Goal: Task Accomplishment & Management: Use online tool/utility

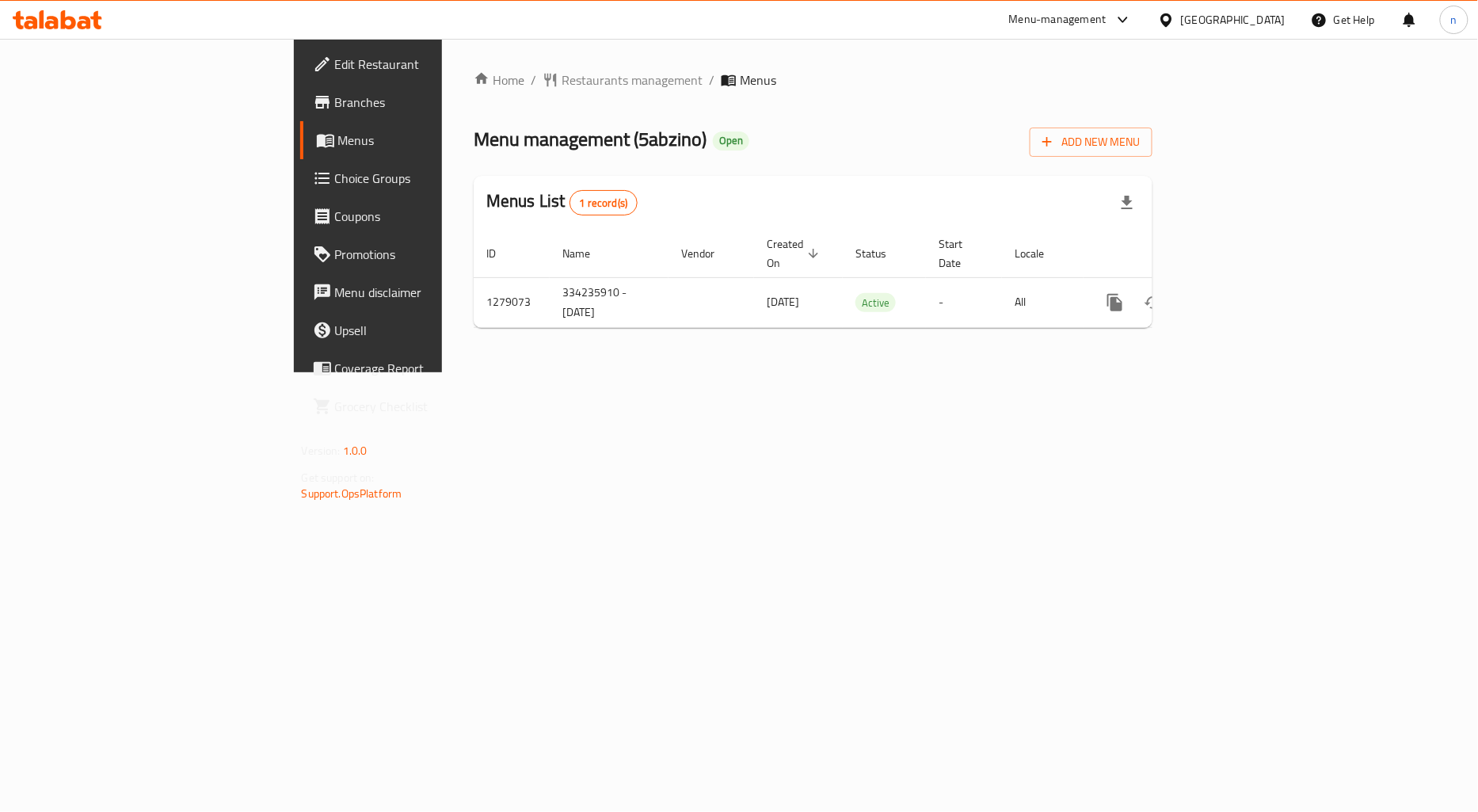
drag, startPoint x: 0, startPoint y: 0, endPoint x: 448, endPoint y: 397, distance: 598.6
click at [448, 372] on div "Home / Restaurants management / Menus Menu management ( 5abzino ) Open Add New …" at bounding box center [813, 206] width 742 height 334
click at [338, 145] on span "Menus" at bounding box center [433, 139] width 191 height 19
click at [335, 104] on span "Branches" at bounding box center [431, 101] width 193 height 19
click at [335, 100] on span "Branches" at bounding box center [431, 101] width 193 height 19
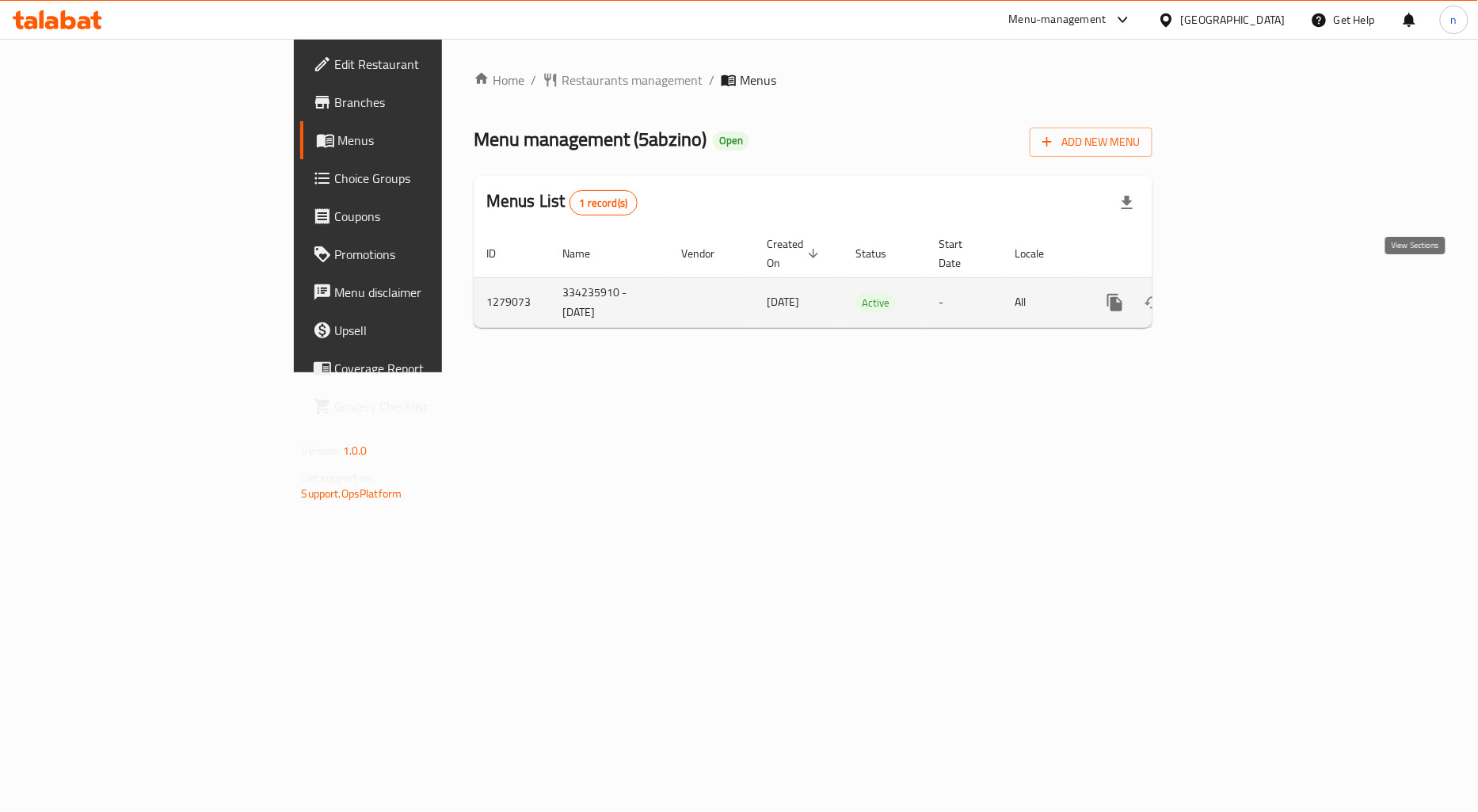
click at [1248, 296] on link "enhanced table" at bounding box center [1230, 302] width 38 height 38
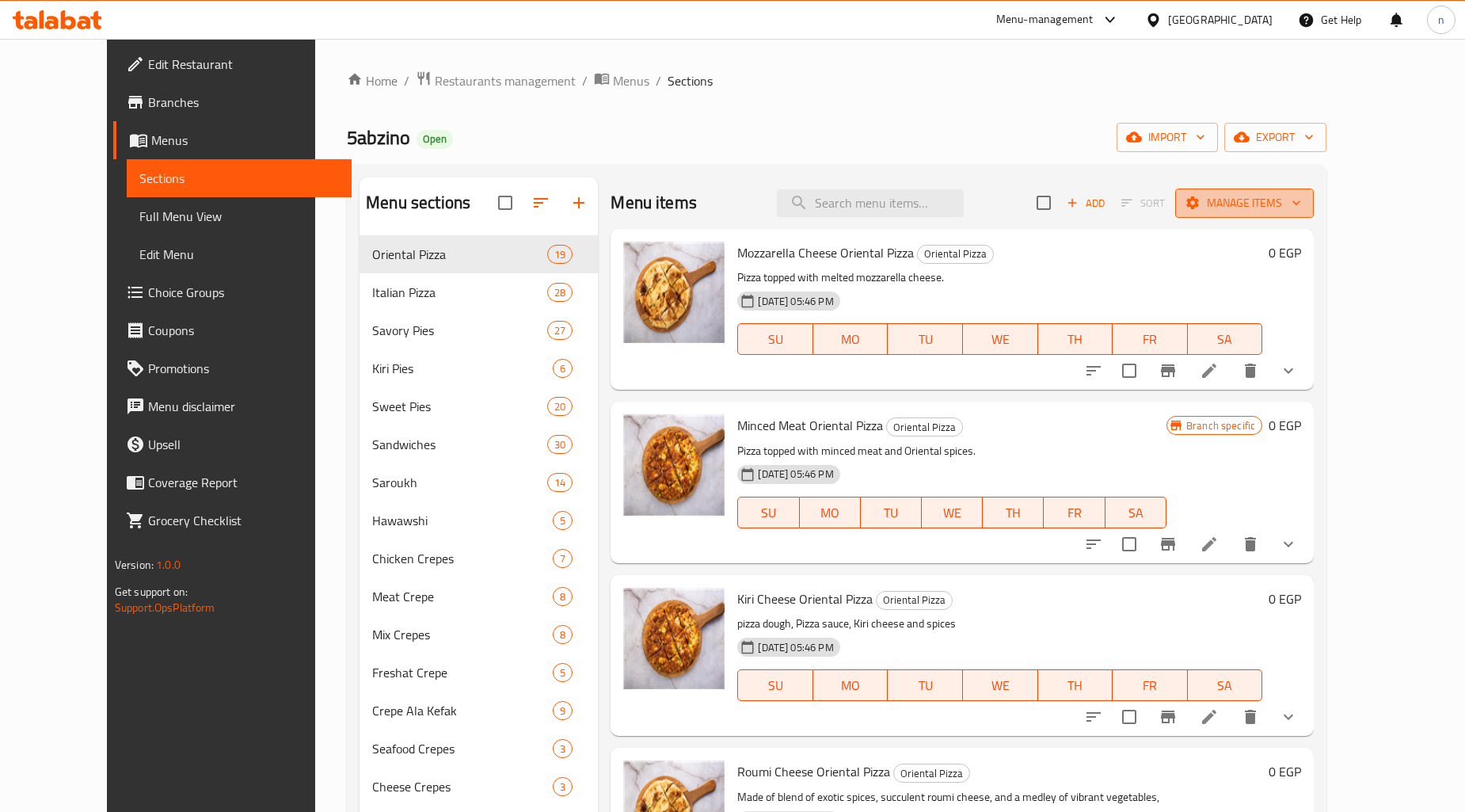
click at [1301, 209] on span "Manage items" at bounding box center [1244, 203] width 113 height 20
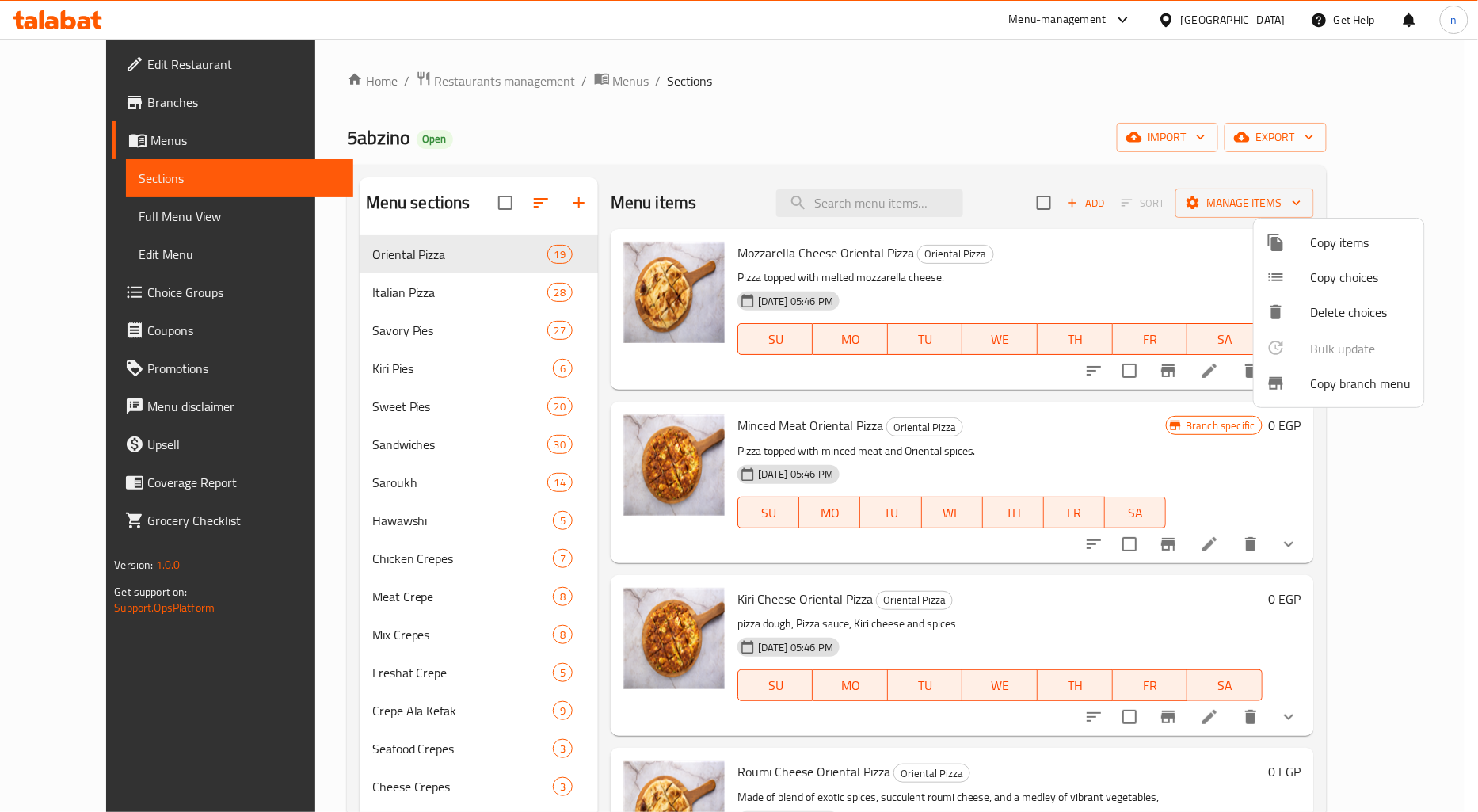
click at [1325, 383] on span "Copy branch menu" at bounding box center [1361, 383] width 100 height 19
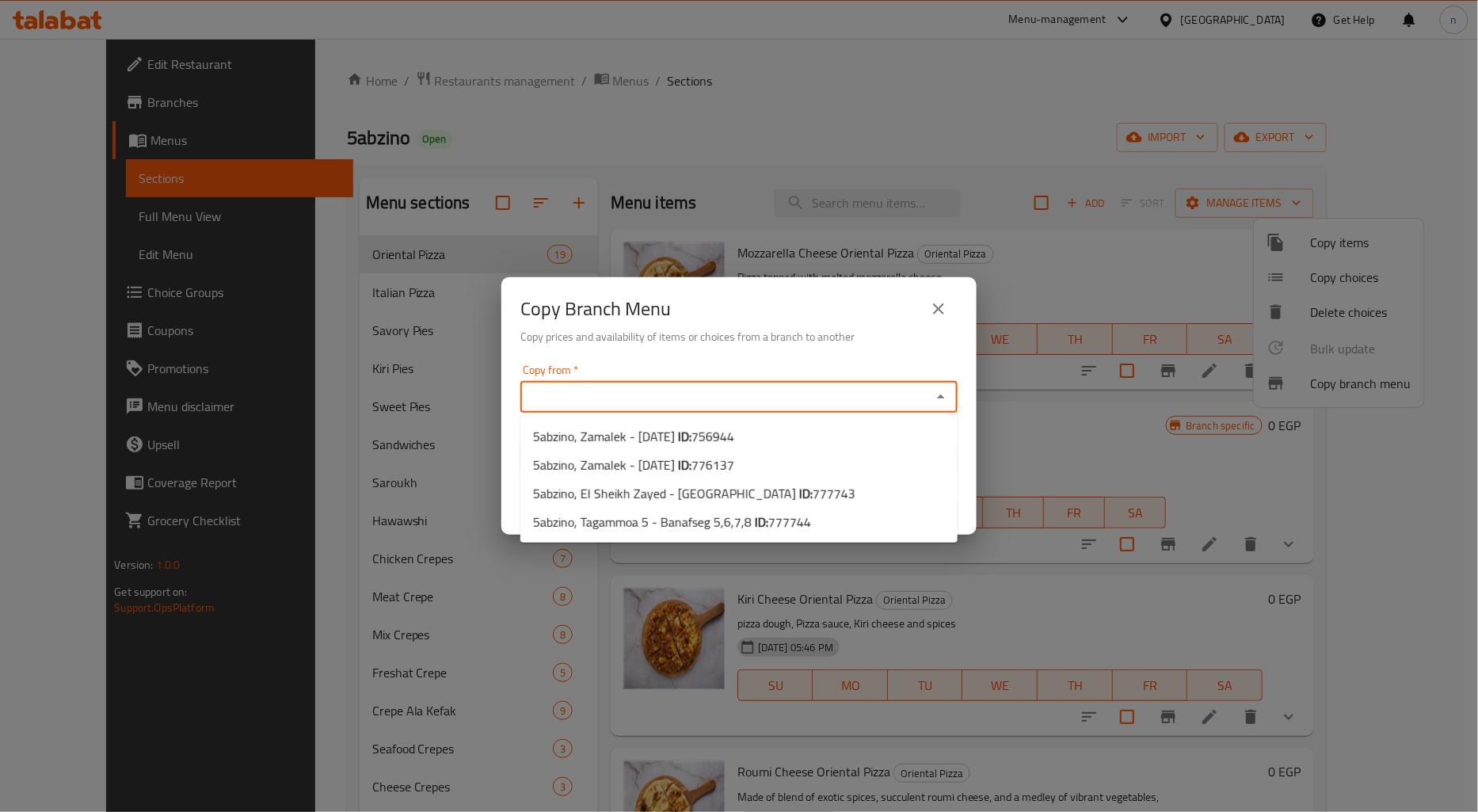
click at [629, 393] on input "Copy from   *" at bounding box center [726, 397] width 402 height 23
click at [746, 440] on li "5abzino, Zamalek - 26 July ID: 756944" at bounding box center [739, 436] width 437 height 28
type input "5abzino, Zamalek - 26 July"
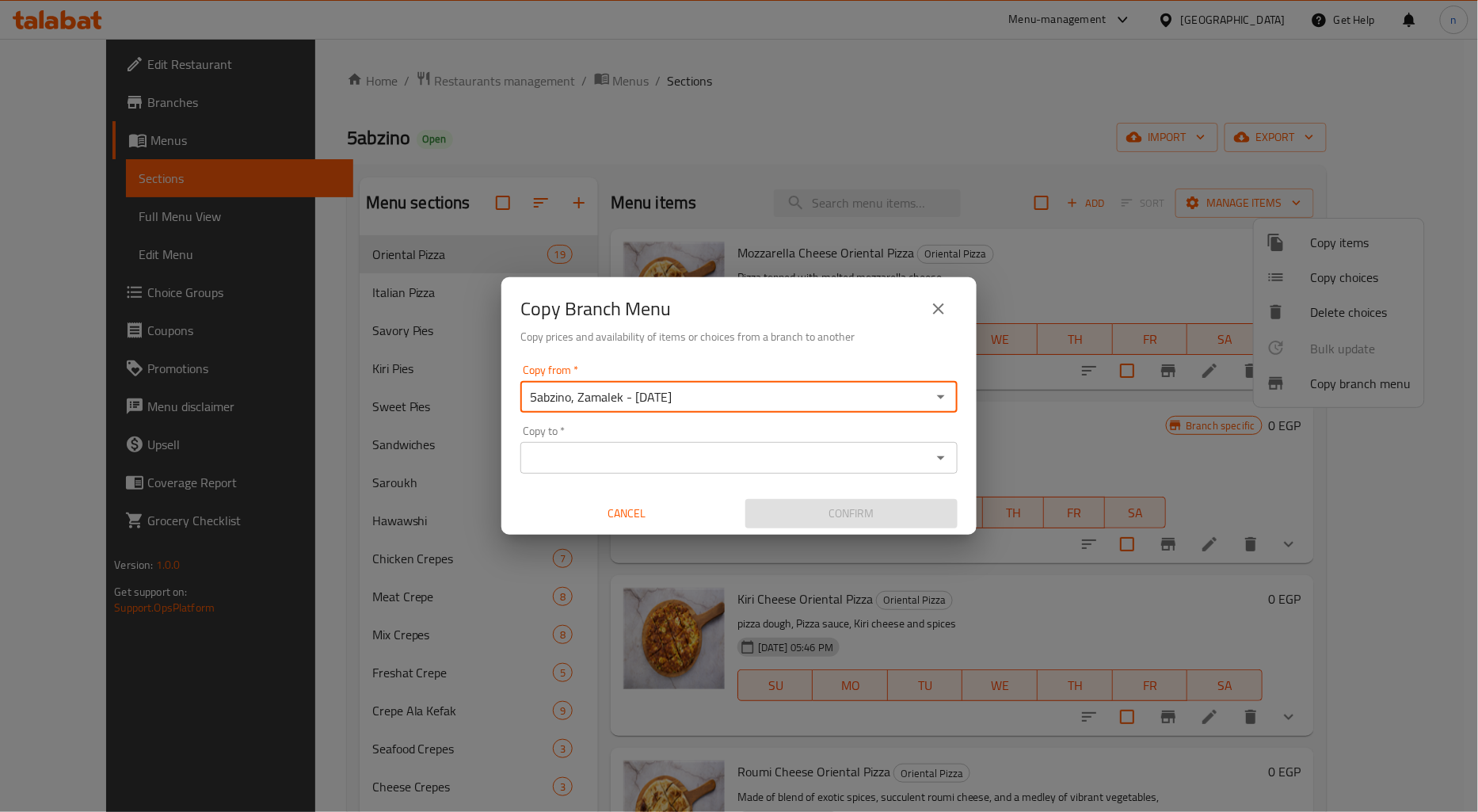
click at [758, 456] on input "Copy to   *" at bounding box center [726, 458] width 402 height 23
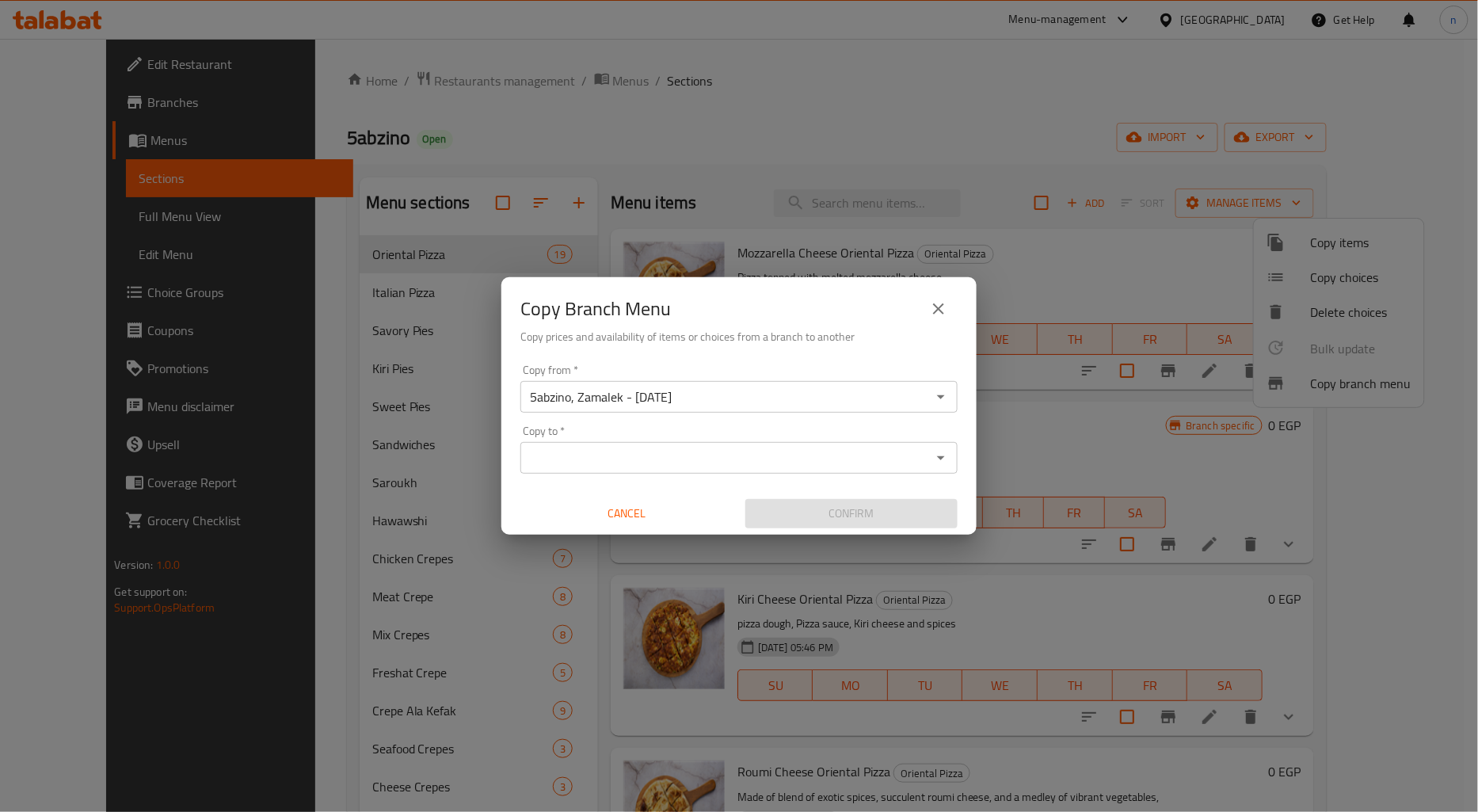
click at [773, 428] on div "Copy to   * Copy to *" at bounding box center [739, 449] width 437 height 48
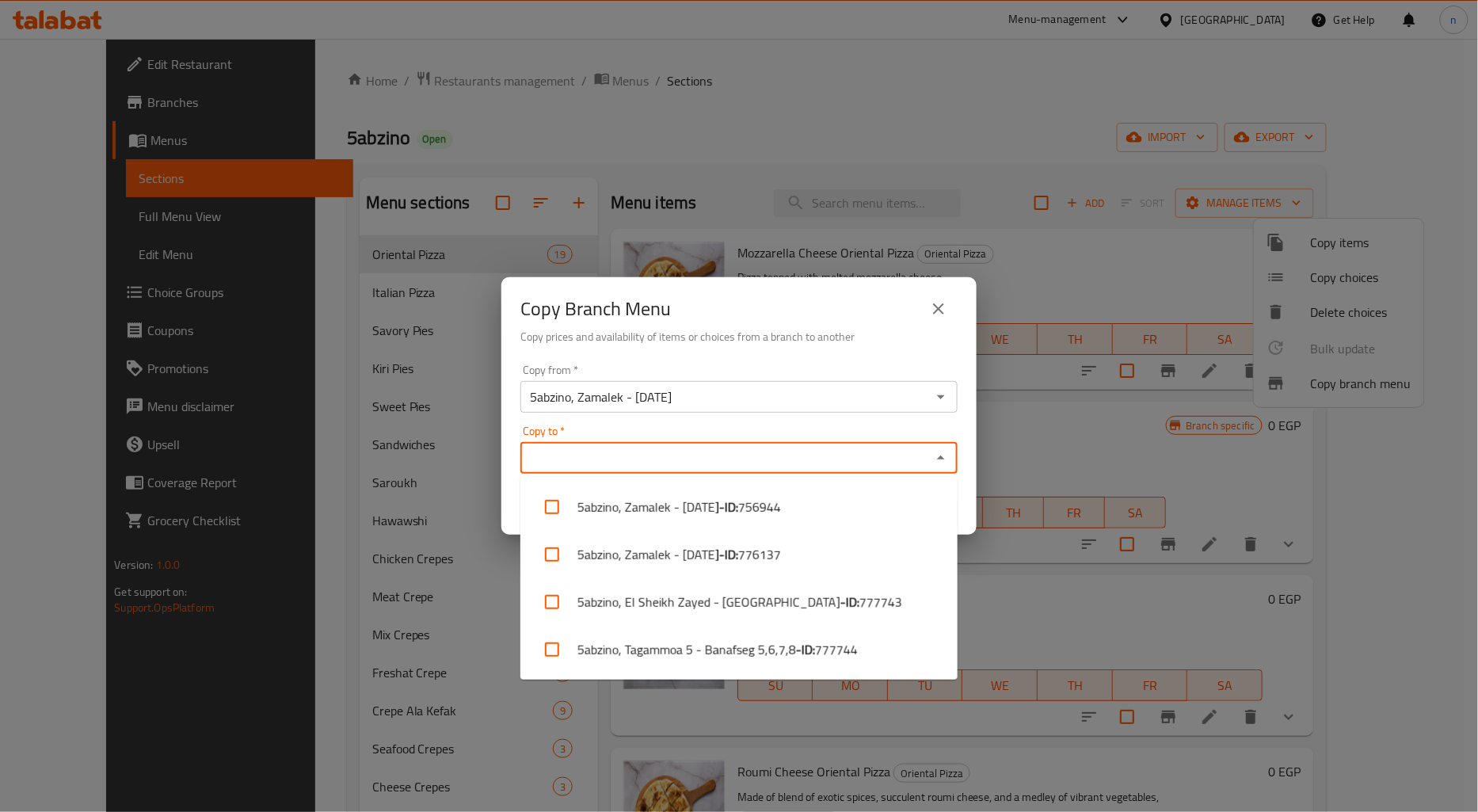
click at [773, 452] on input "Copy to   *" at bounding box center [726, 458] width 402 height 23
drag, startPoint x: 879, startPoint y: 660, endPoint x: 870, endPoint y: 675, distance: 17.5
click at [877, 660] on li "5abzino, Tagammoa 5 - Banafseg 5,6,7,8 - ID: 777744" at bounding box center [739, 649] width 437 height 47
checkbox input "true"
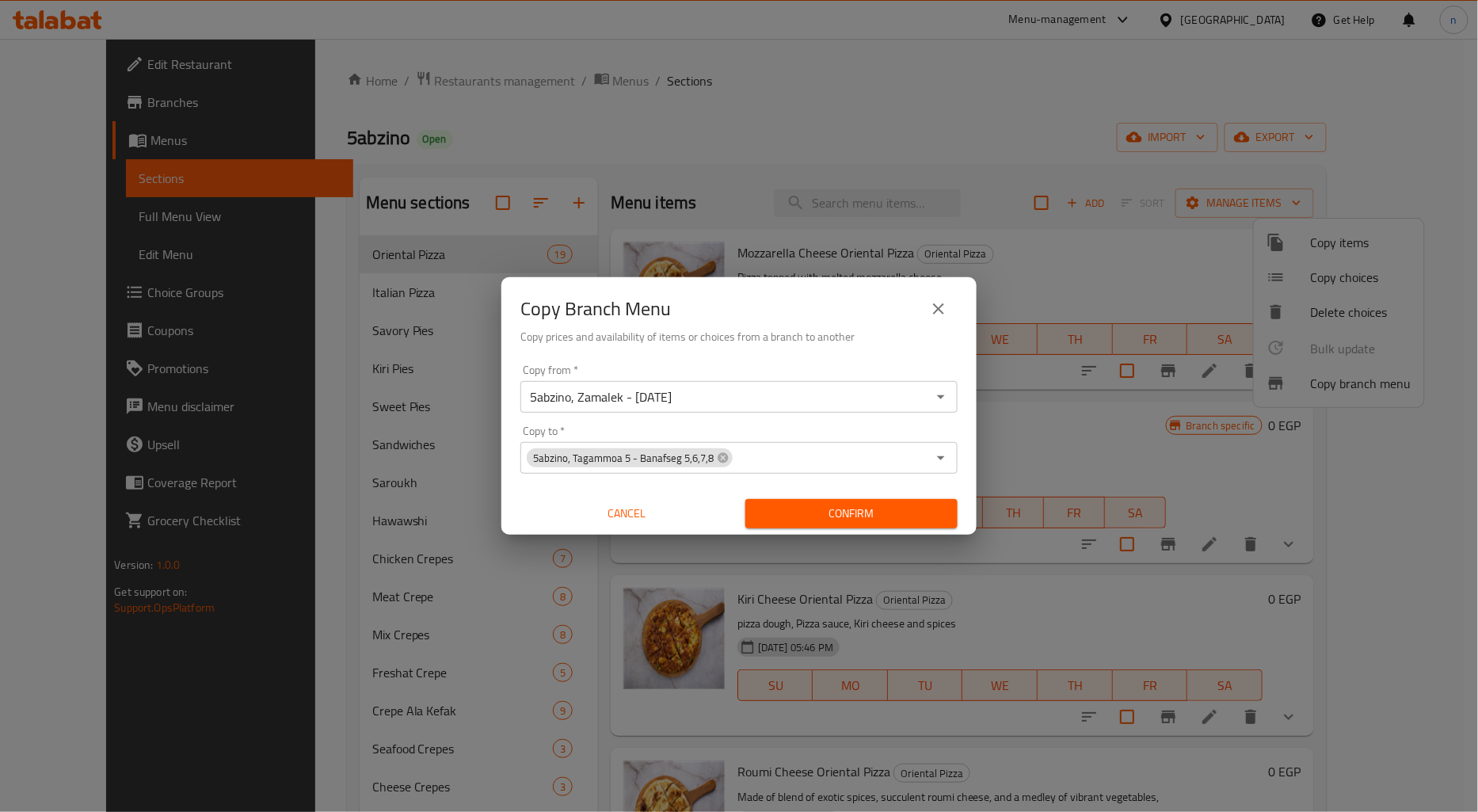
click at [973, 505] on div "Copy from   * 5abzino, Zamalek - 26 July Copy from * Copy to   * 5abzino, Tagam…" at bounding box center [739, 447] width 475 height 177
click at [932, 518] on span "Confirm" at bounding box center [851, 514] width 187 height 20
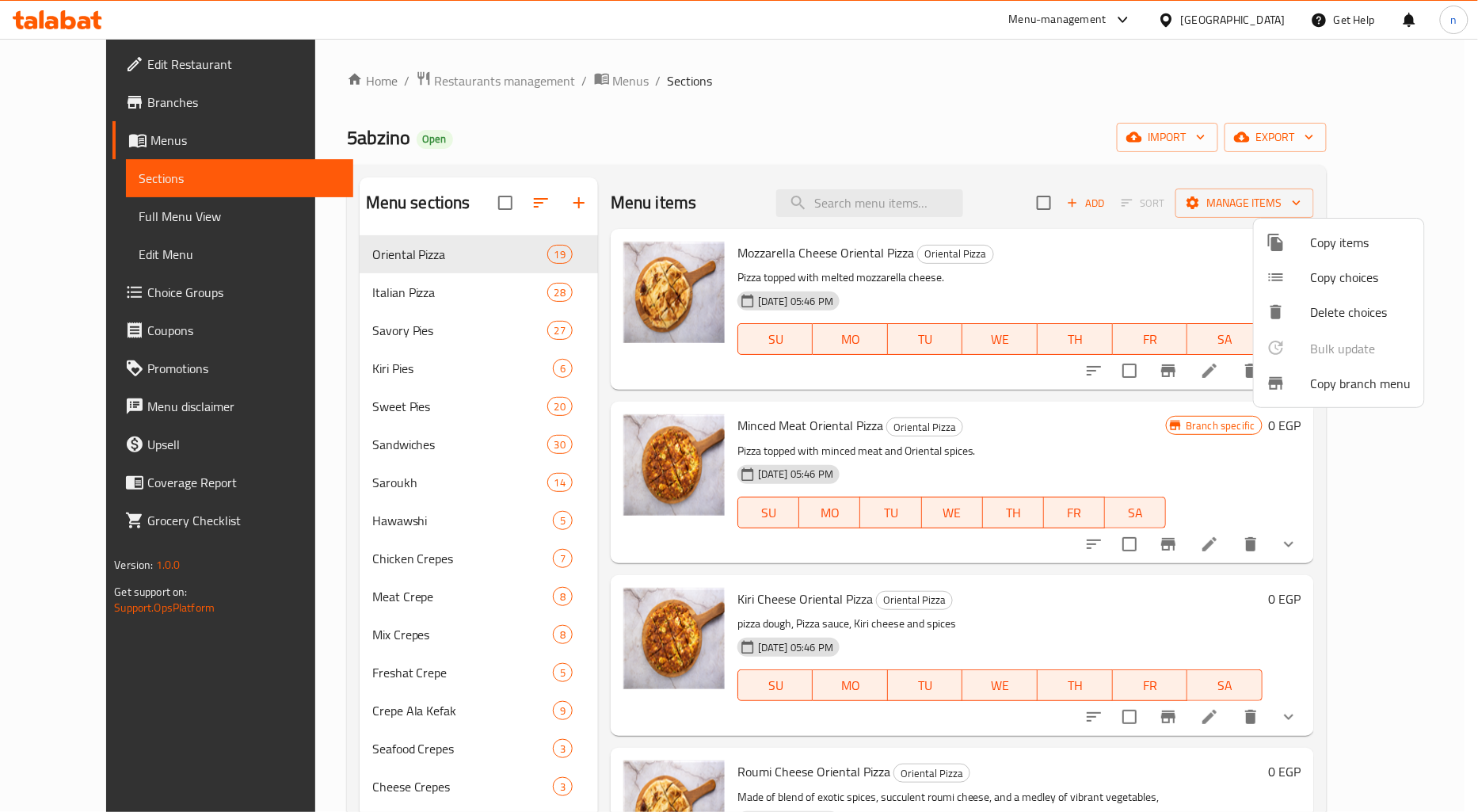
click at [154, 100] on div at bounding box center [739, 406] width 1478 height 812
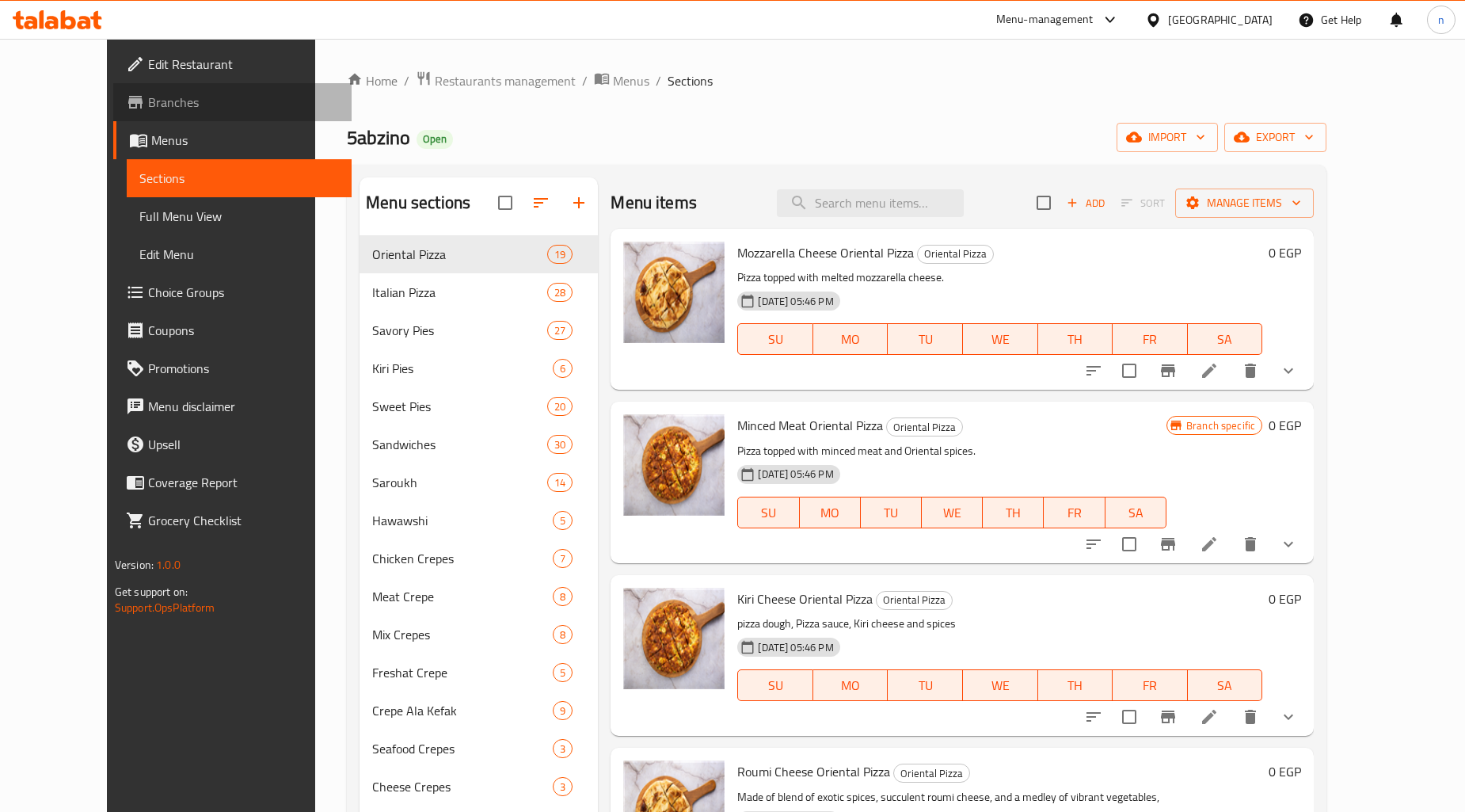
click at [148, 100] on span "Branches" at bounding box center [244, 101] width 190 height 19
